Goal: Ask a question

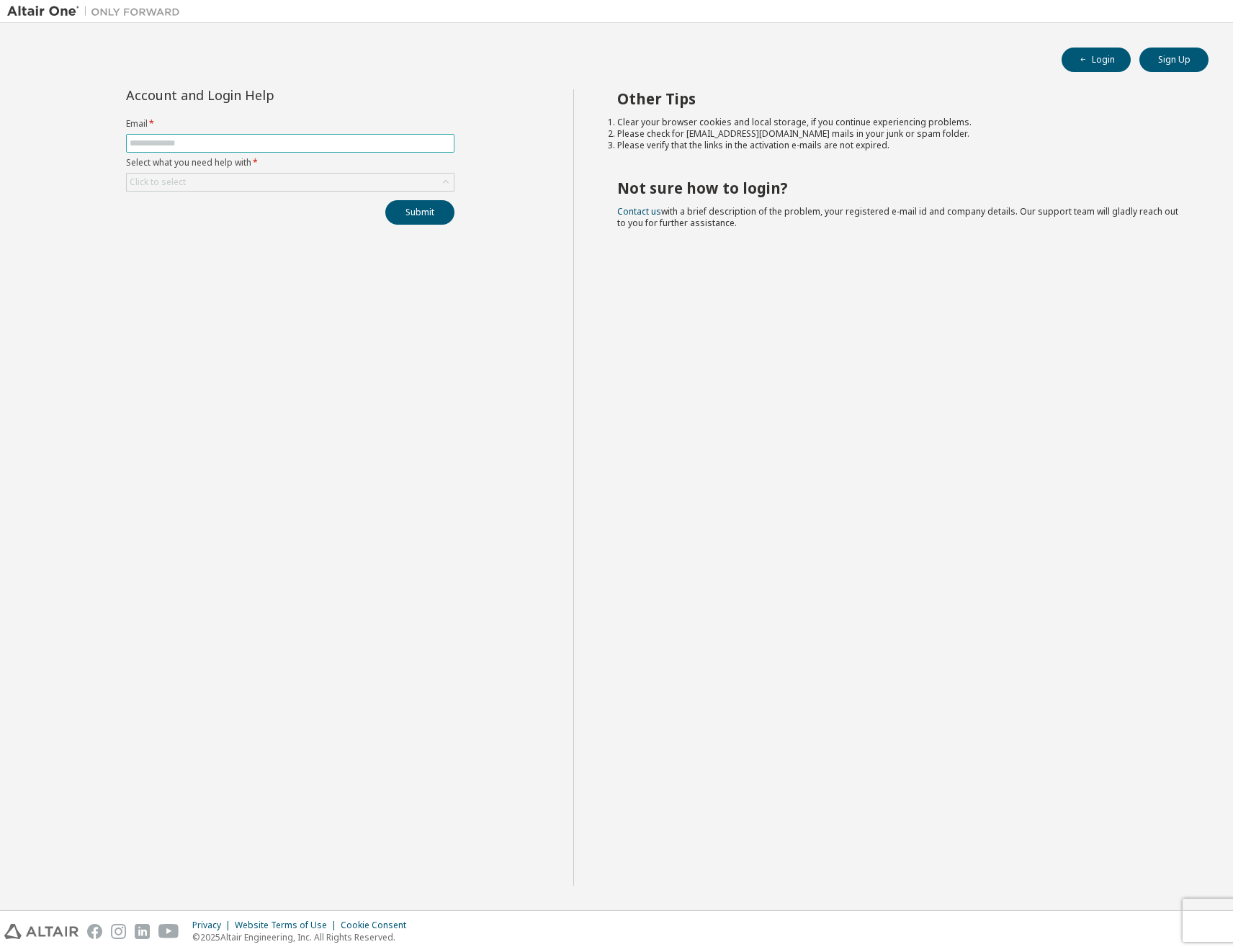
click at [199, 145] on input "text" at bounding box center [290, 144] width 321 height 12
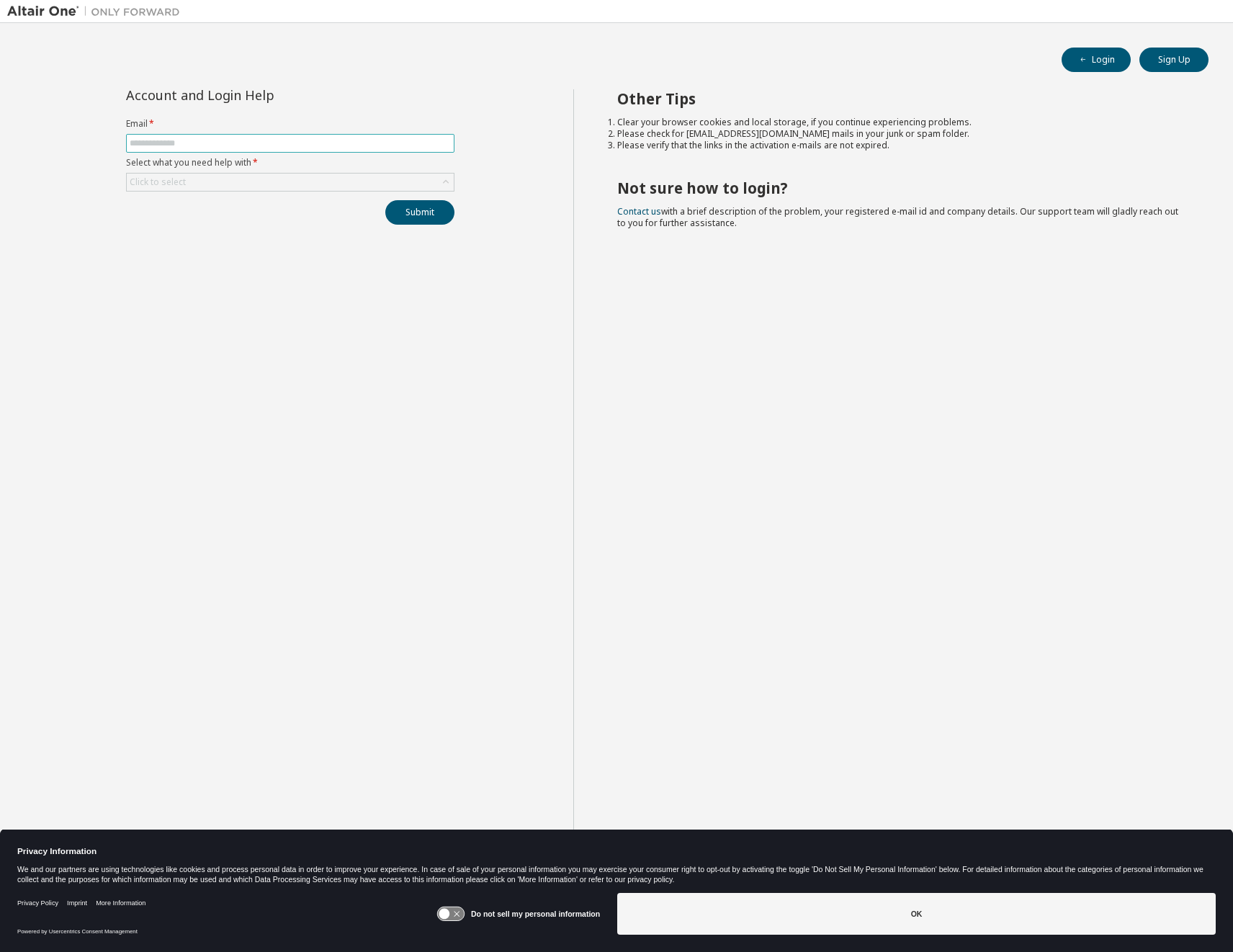
click at [199, 145] on input "text" at bounding box center [290, 144] width 321 height 12
type input "**********"
click at [201, 183] on div "Click to select" at bounding box center [290, 183] width 327 height 18
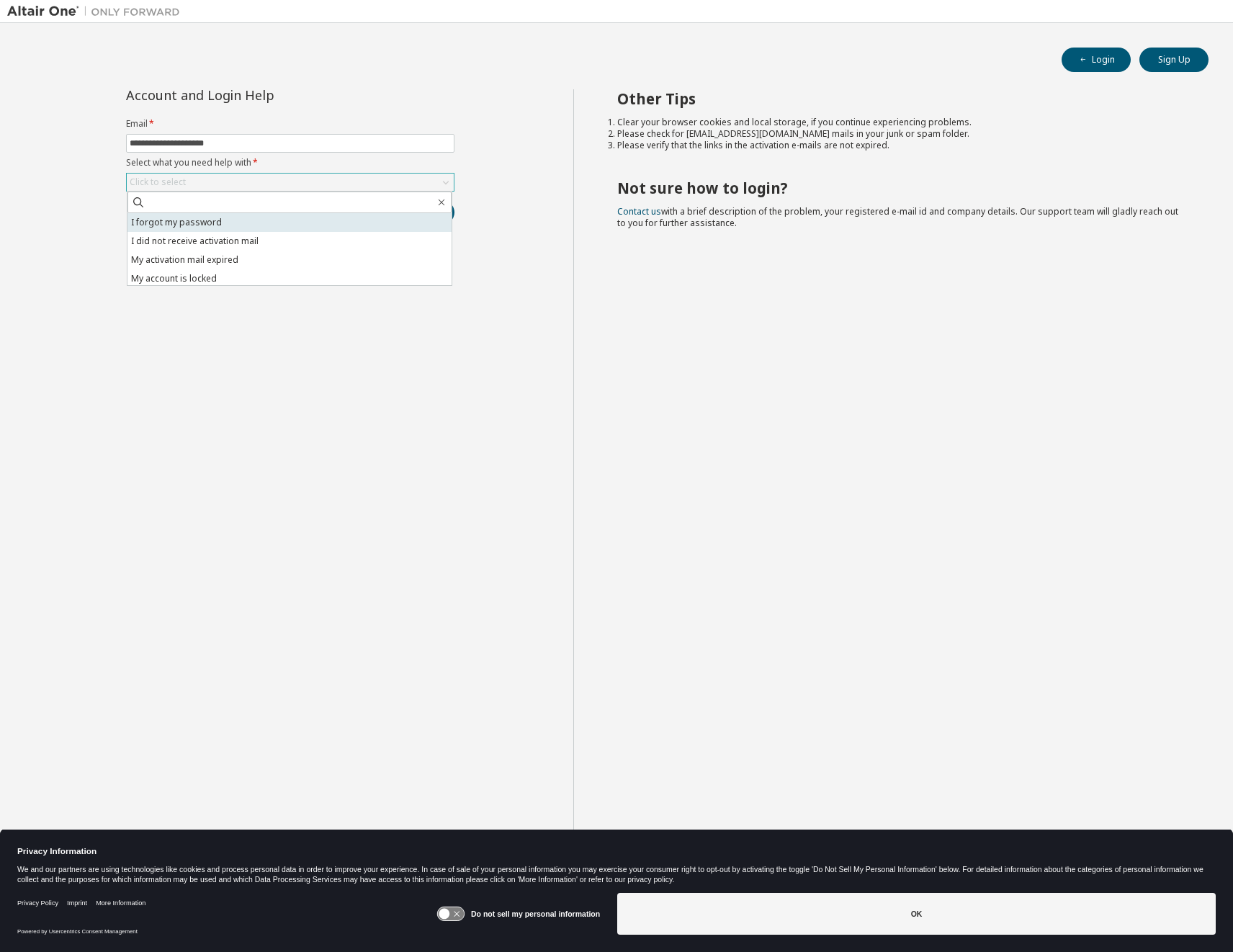
click at [193, 223] on li "I forgot my password" at bounding box center [290, 222] width 324 height 19
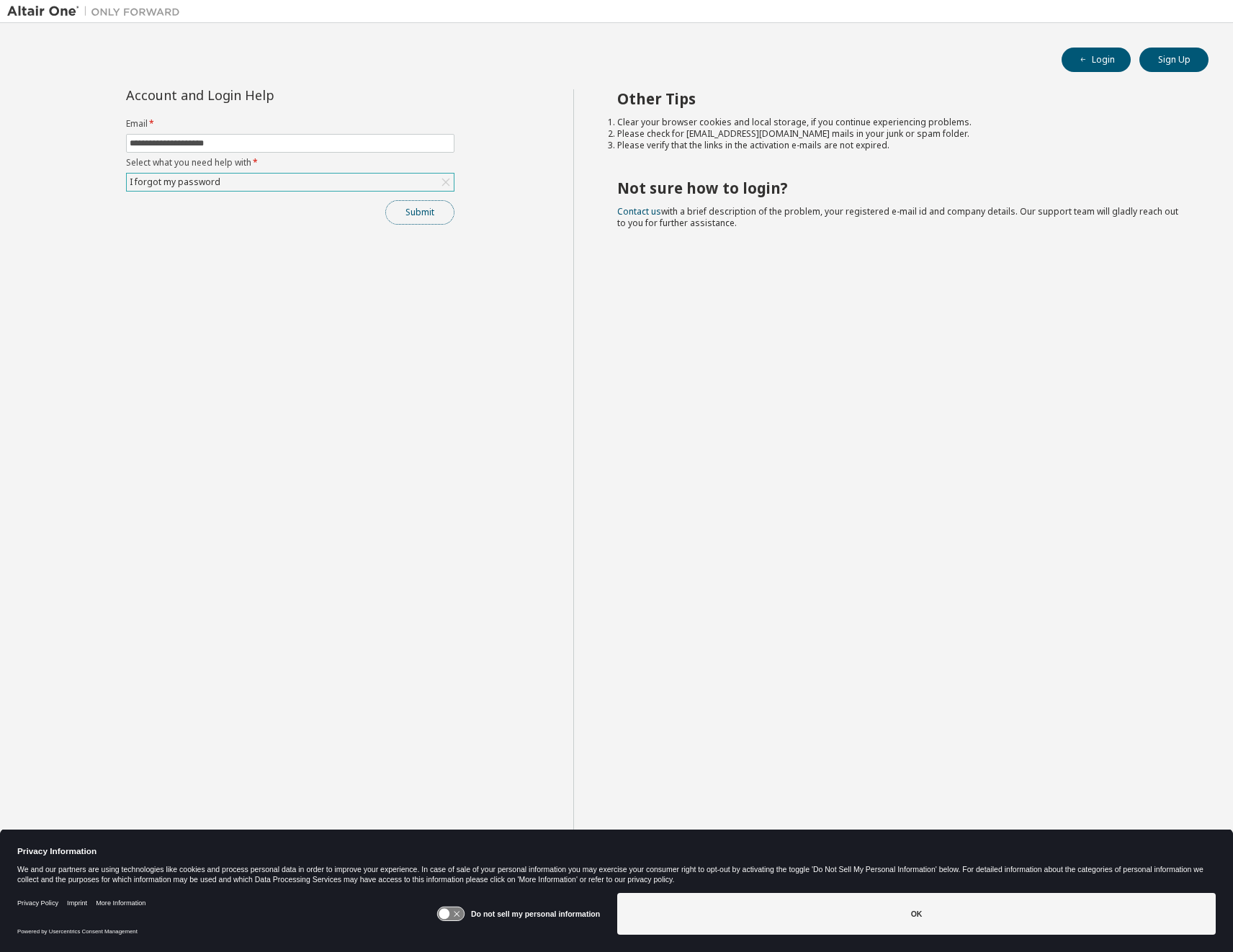
click at [430, 218] on button "Submit" at bounding box center [420, 212] width 69 height 24
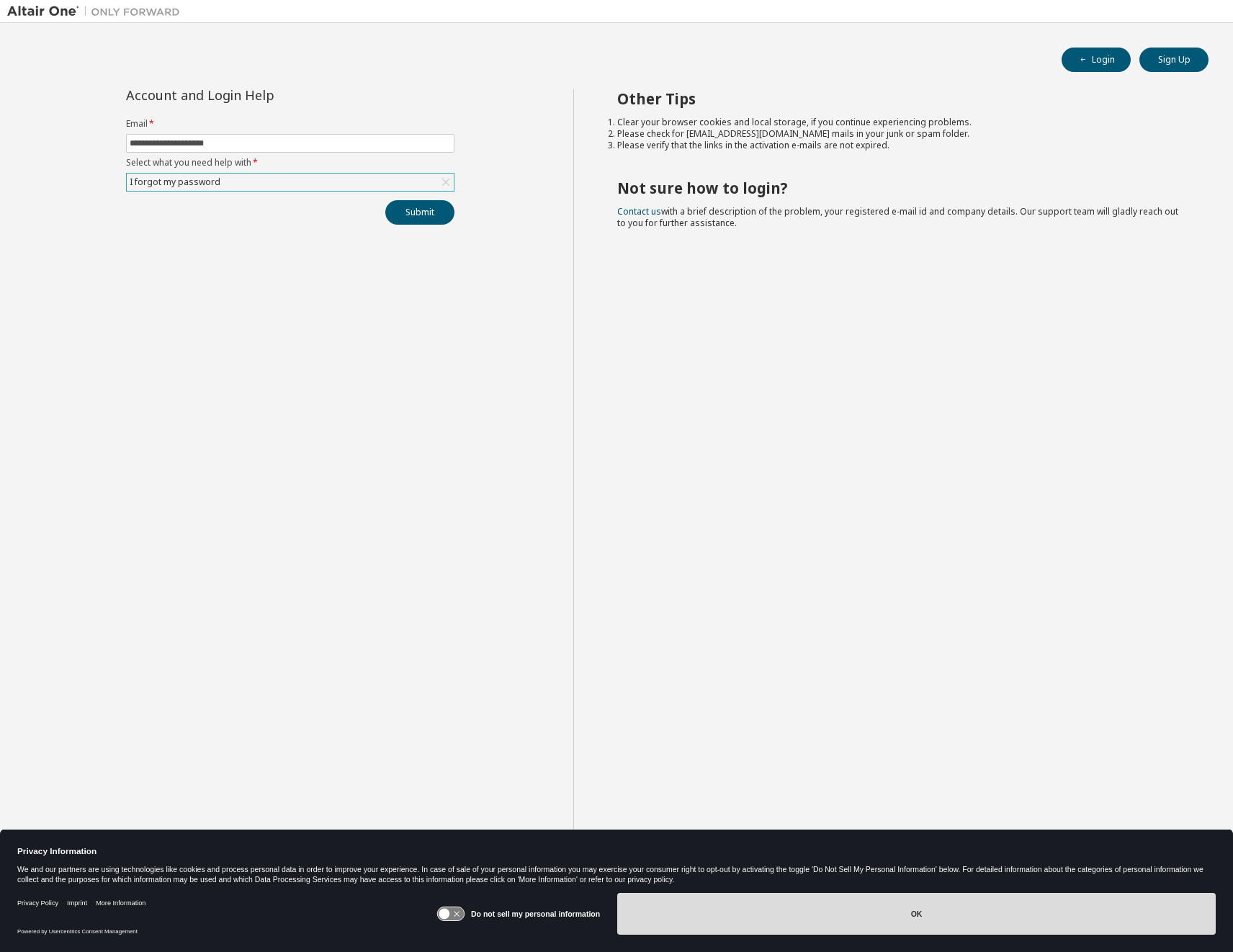
click at [854, 909] on button "OK" at bounding box center [916, 914] width 598 height 42
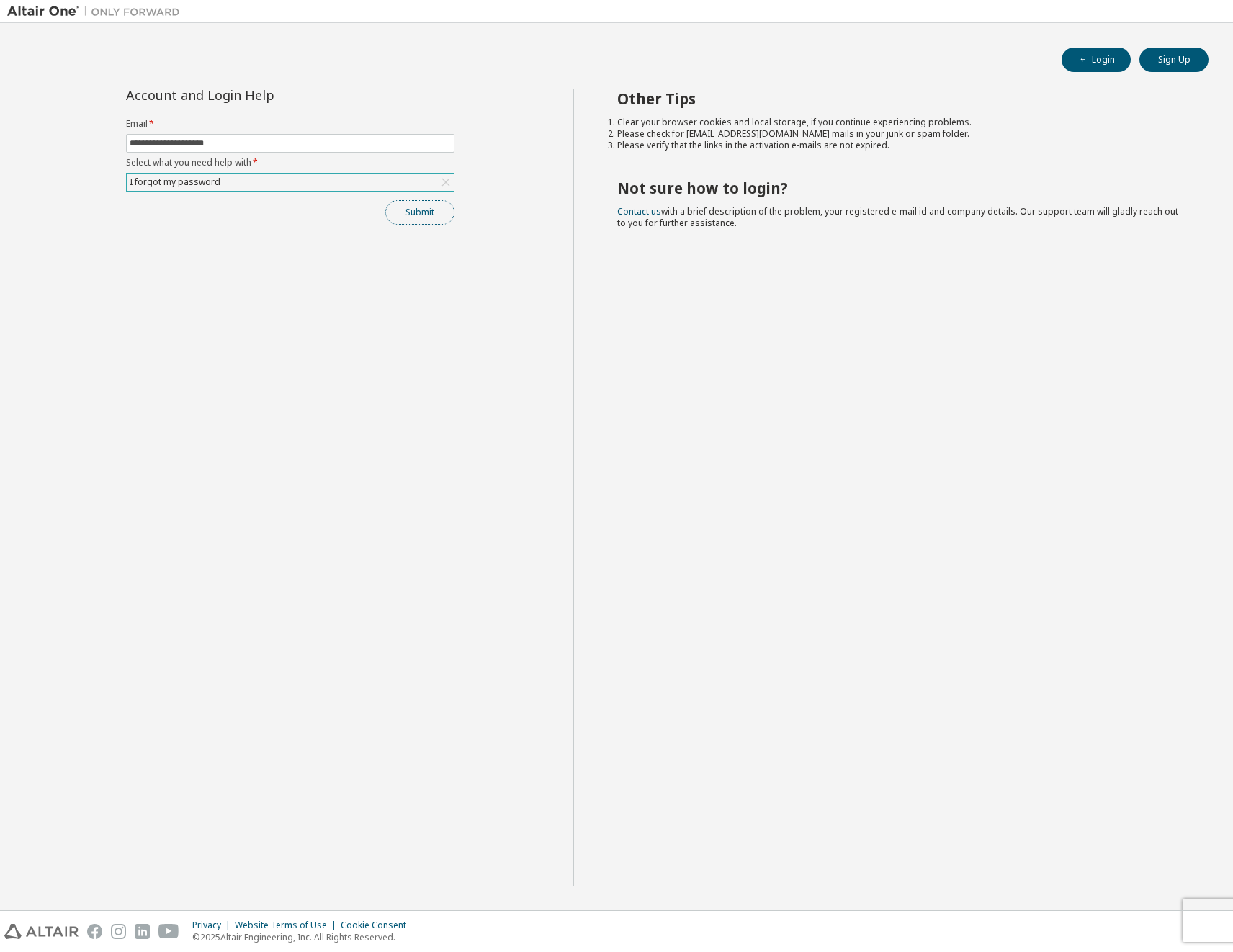
click at [422, 213] on button "Submit" at bounding box center [420, 212] width 69 height 24
click at [1105, 62] on button "Login" at bounding box center [1095, 60] width 69 height 24
